Goal: Check status: Check status

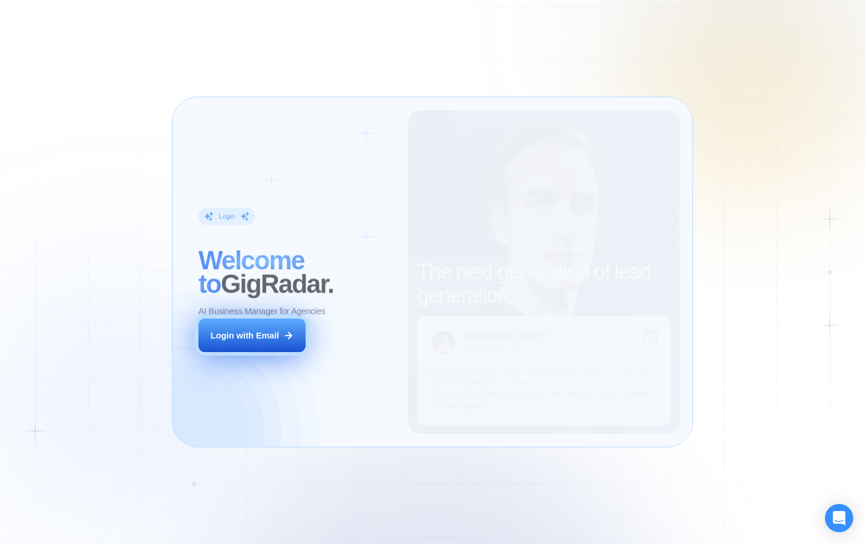
click at [292, 333] on icon at bounding box center [288, 335] width 11 height 11
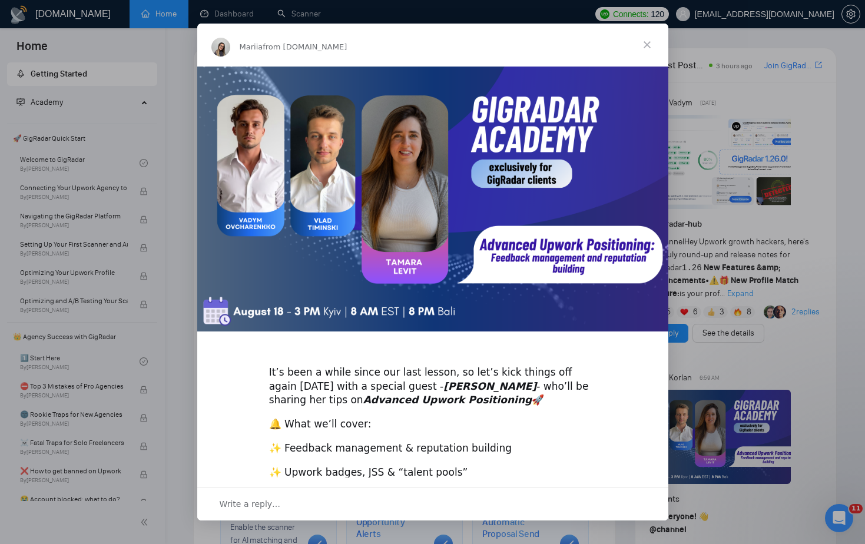
click at [654, 44] on span "Close" at bounding box center [647, 45] width 42 height 42
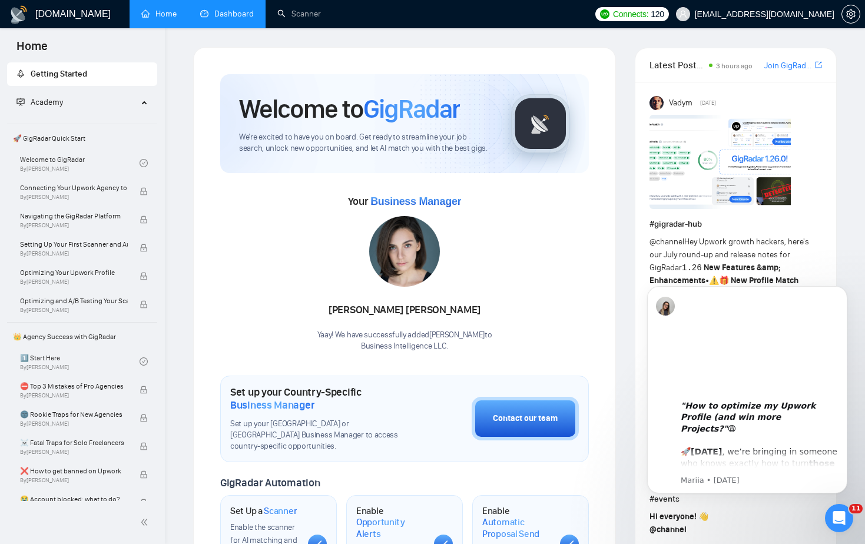
click at [243, 19] on link "Dashboard" at bounding box center [227, 14] width 54 height 10
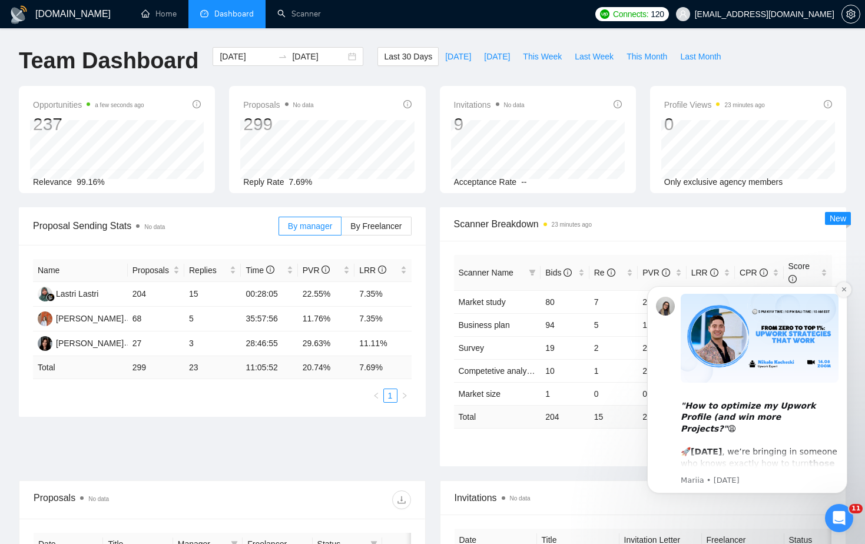
click at [845, 287] on icon "Dismiss notification" at bounding box center [844, 289] width 6 height 6
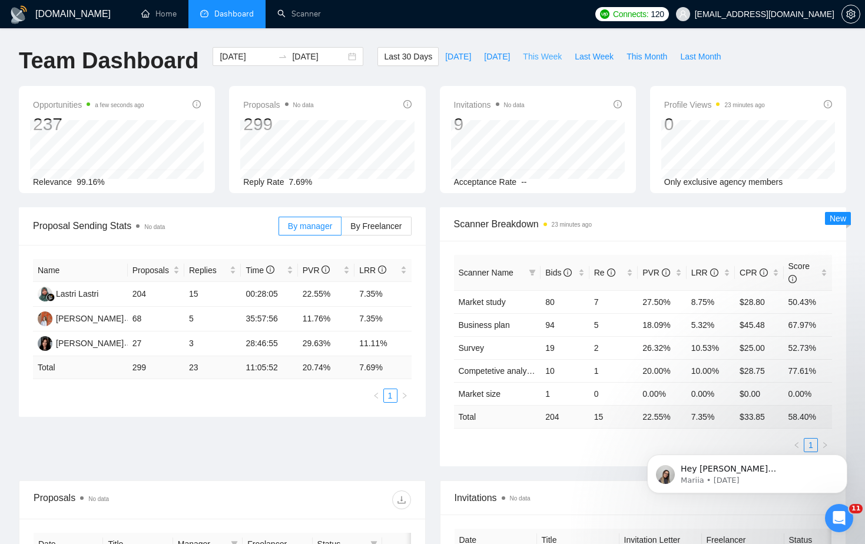
click at [551, 57] on span "This Week" at bounding box center [542, 56] width 39 height 13
type input "2025-08-18"
type input "2025-08-24"
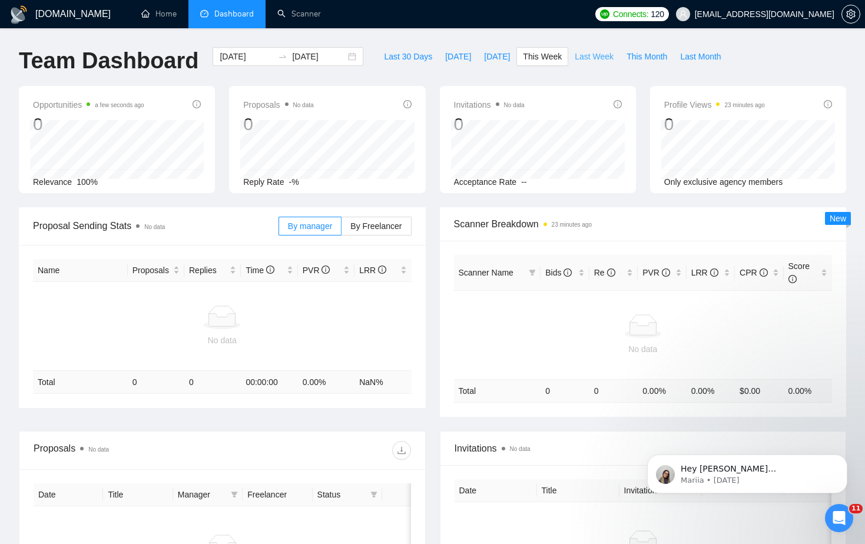
click at [597, 60] on span "Last Week" at bounding box center [594, 56] width 39 height 13
type input "2025-08-11"
type input "2025-08-17"
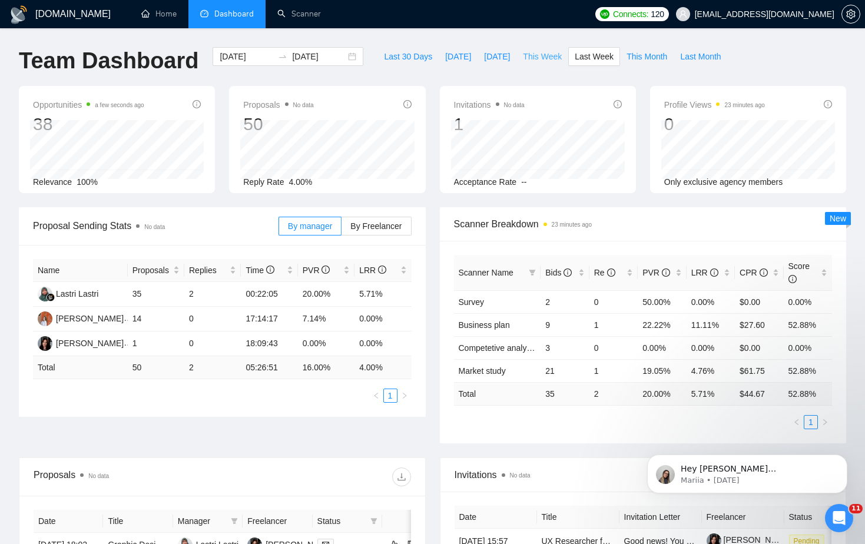
click at [551, 57] on span "This Week" at bounding box center [542, 56] width 39 height 13
type input "2025-08-18"
type input "2025-08-24"
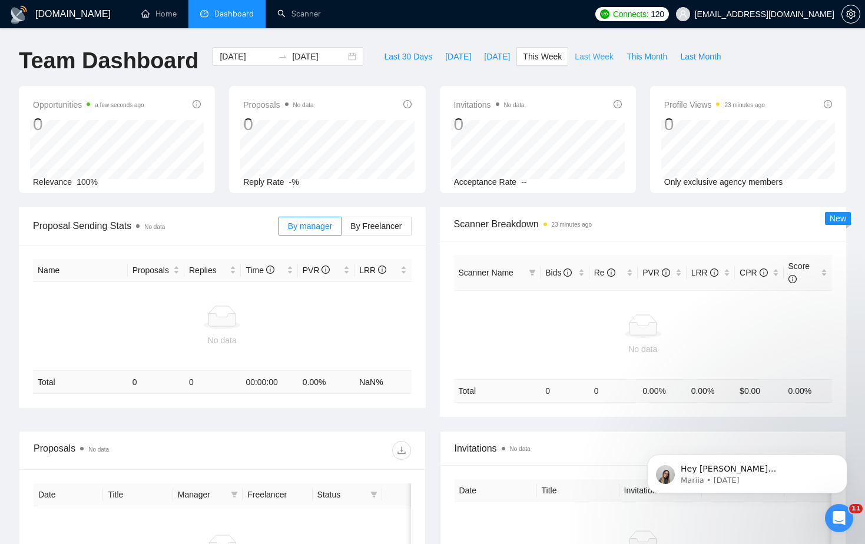
click at [594, 55] on span "Last Week" at bounding box center [594, 56] width 39 height 13
type input "2025-08-11"
type input "2025-08-17"
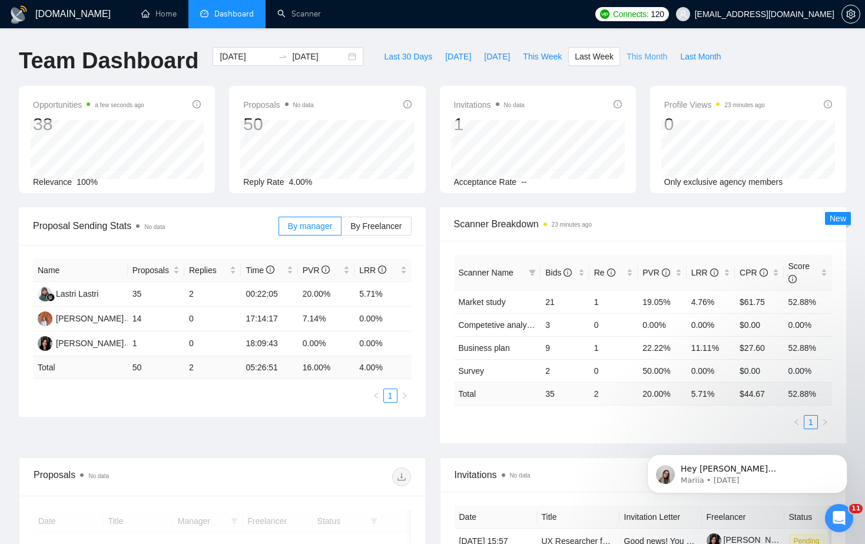
click at [638, 56] on span "This Month" at bounding box center [647, 56] width 41 height 13
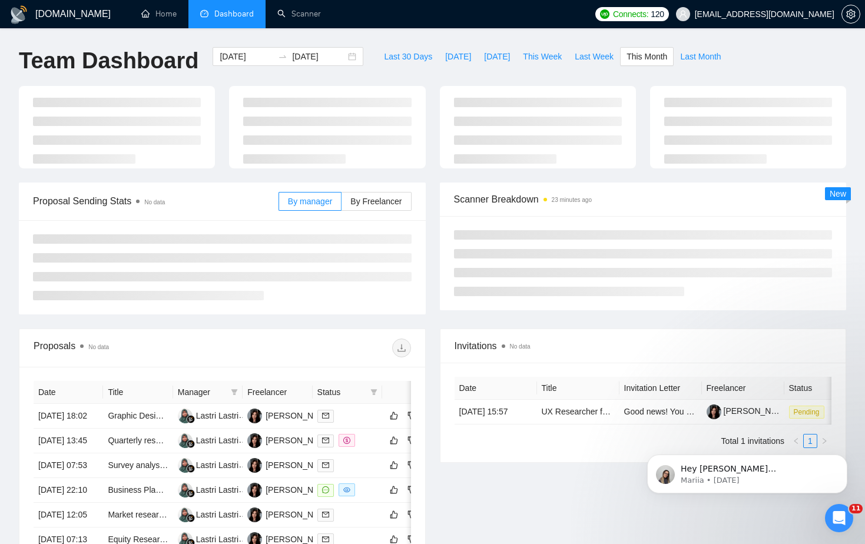
type input "2025-08-01"
type input "2025-08-31"
